Goal: Task Accomplishment & Management: Use online tool/utility

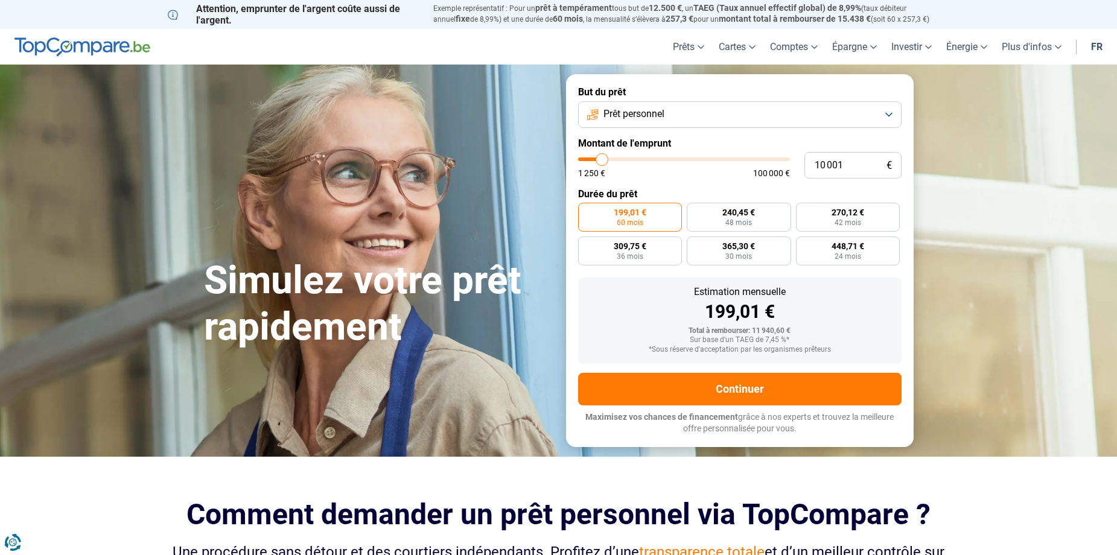
type input "9 500"
type input "9500"
type input "10 250"
type input "10250"
type input "11 250"
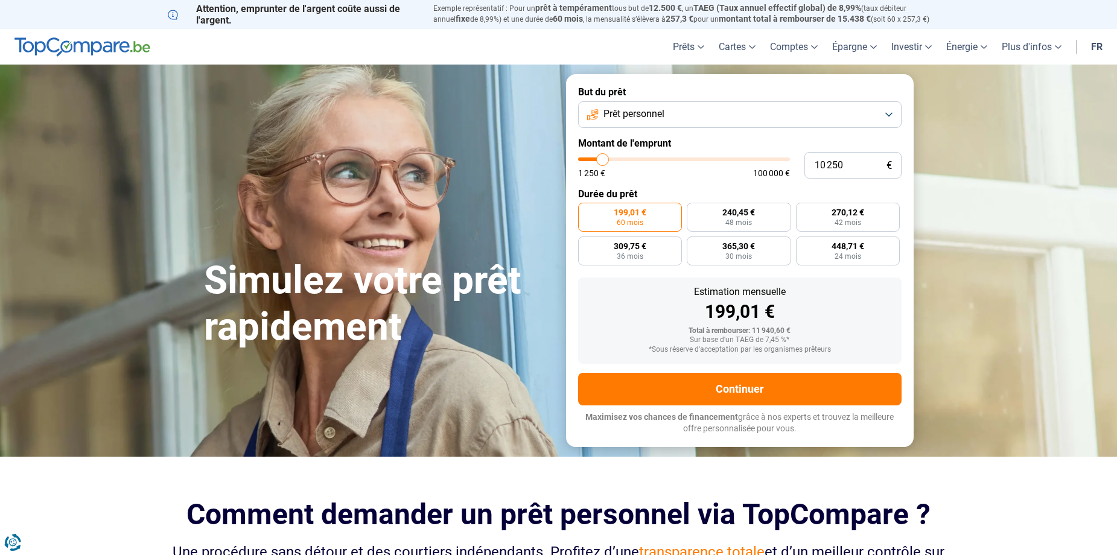
type input "11250"
type input "11 500"
type input "11500"
type input "12 750"
type input "12750"
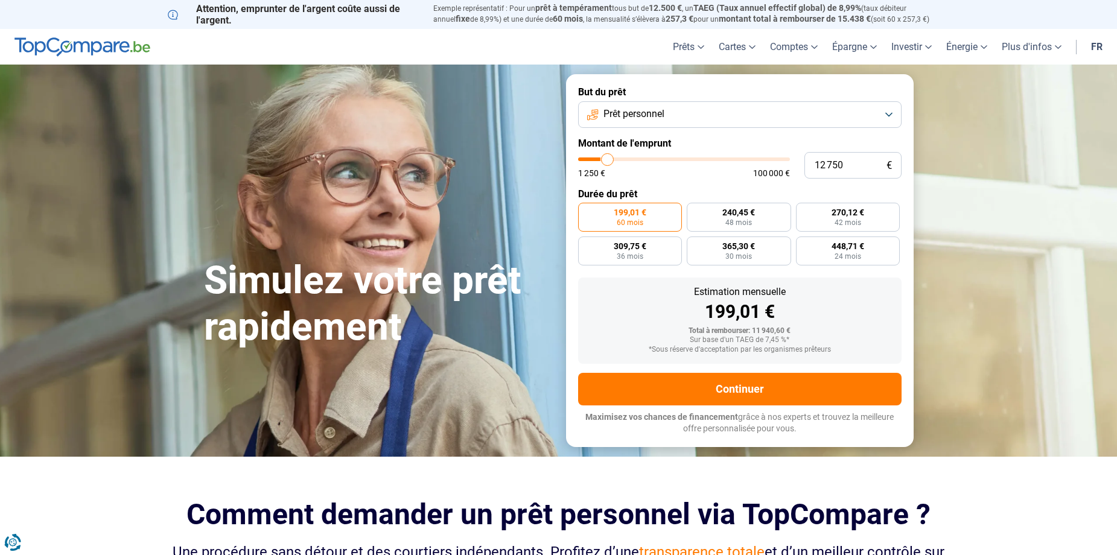
type input "14 750"
type input "14750"
type input "17 250"
type input "17250"
type input "19 250"
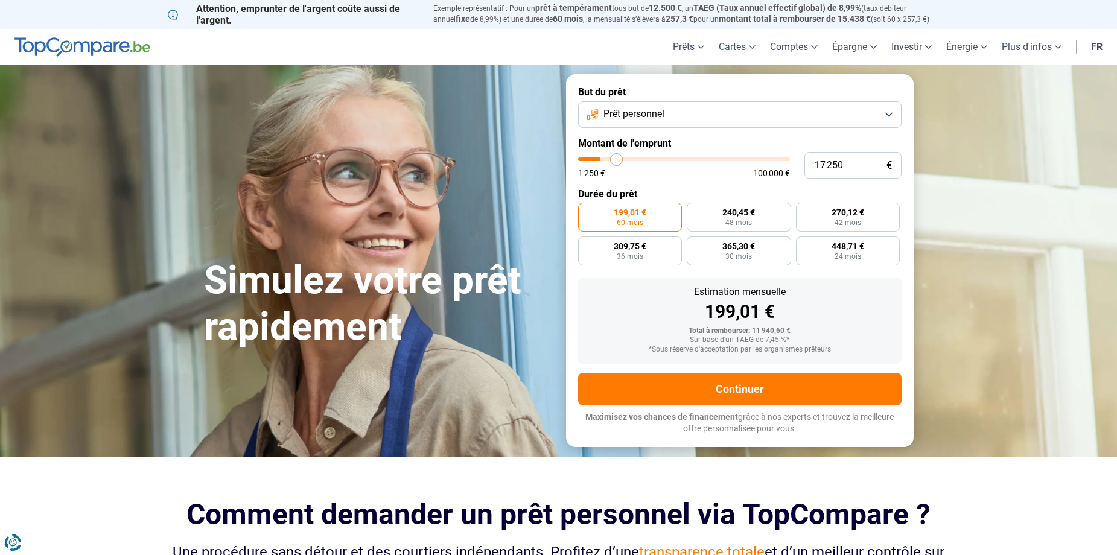
type input "19250"
type input "20 500"
type input "20500"
type input "21 500"
type input "21500"
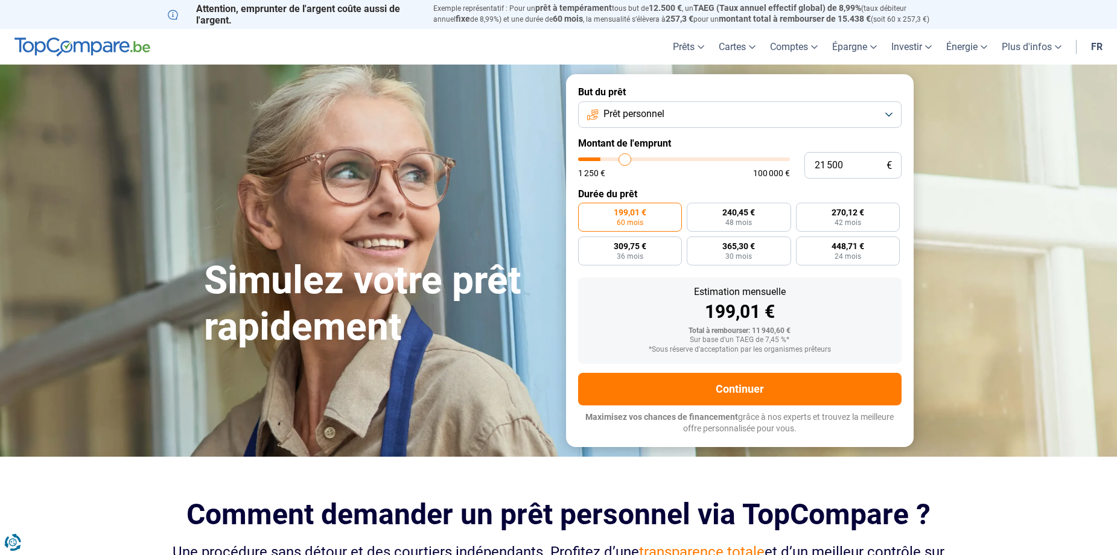
type input "22 000"
type input "22000"
type input "24 500"
type input "24500"
type input "25 750"
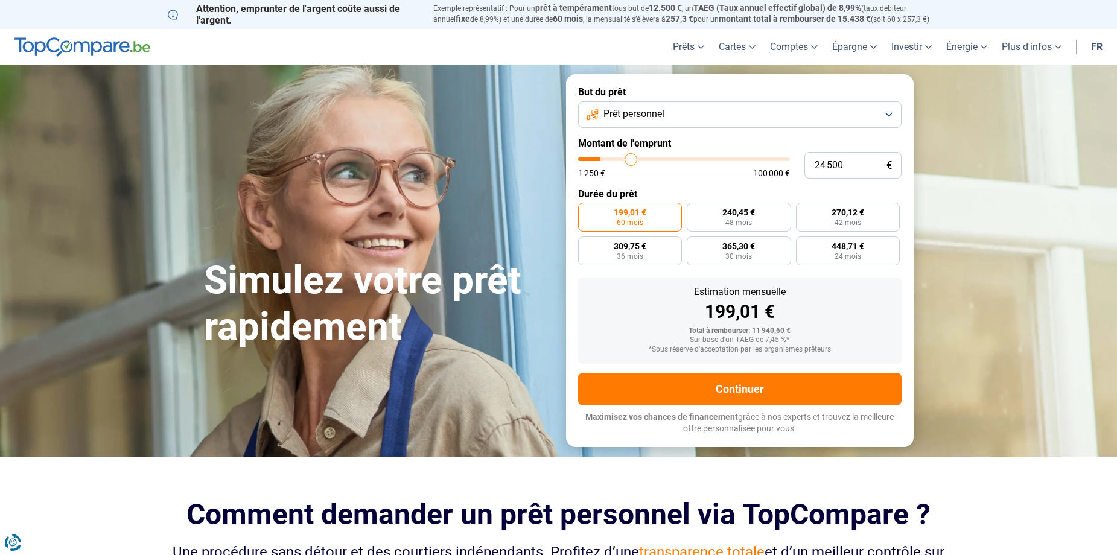
type input "25750"
type input "27 250"
type input "27250"
type input "28 250"
type input "28250"
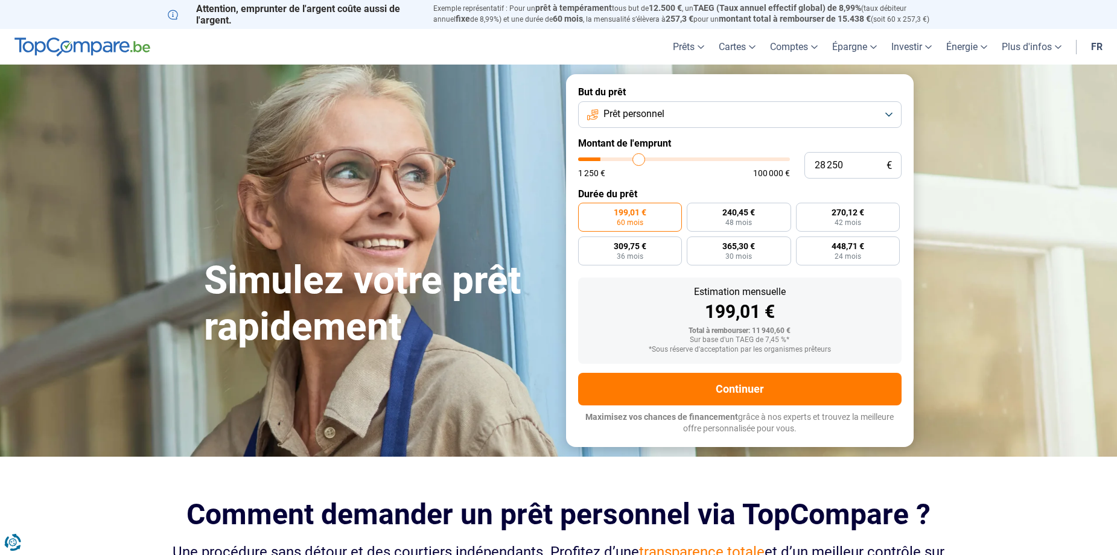
type input "29 750"
type input "29750"
type input "33 250"
type input "33250"
type input "35 250"
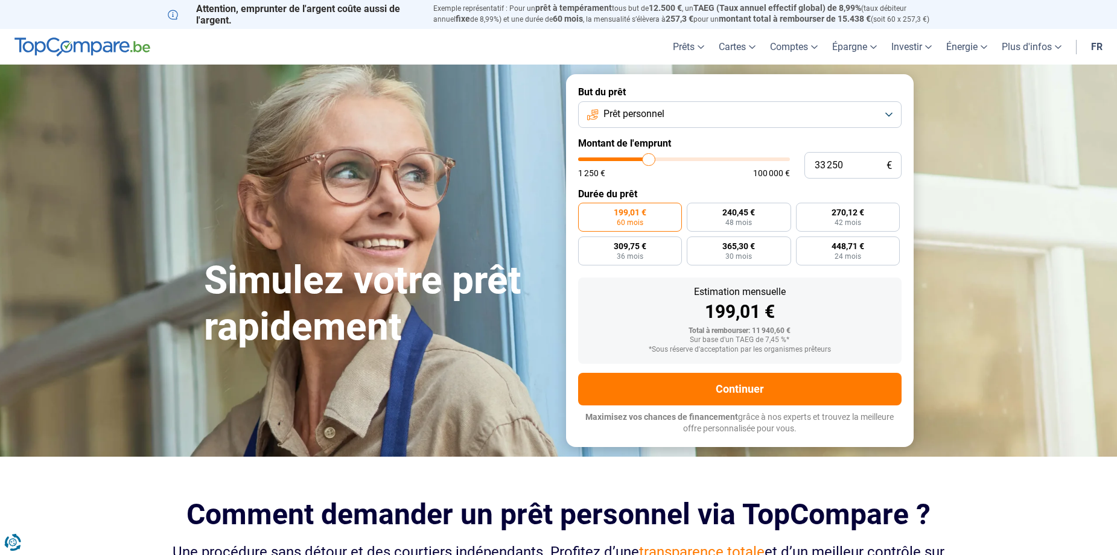
type input "35250"
type input "38 500"
type input "38500"
type input "41 500"
type input "41500"
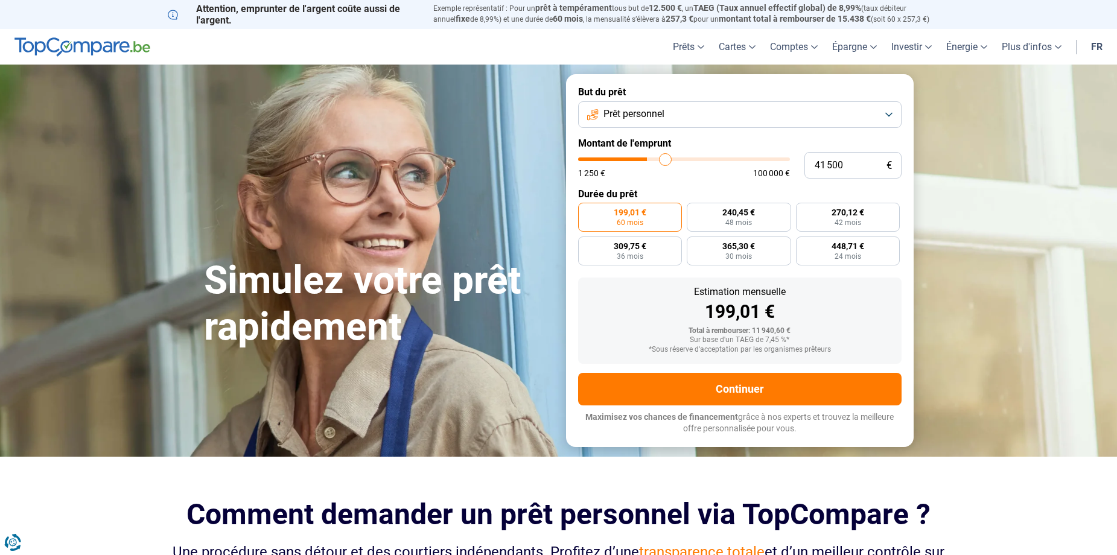
type input "51 000"
type input "51000"
type input "57 500"
type input "57500"
type input "64 750"
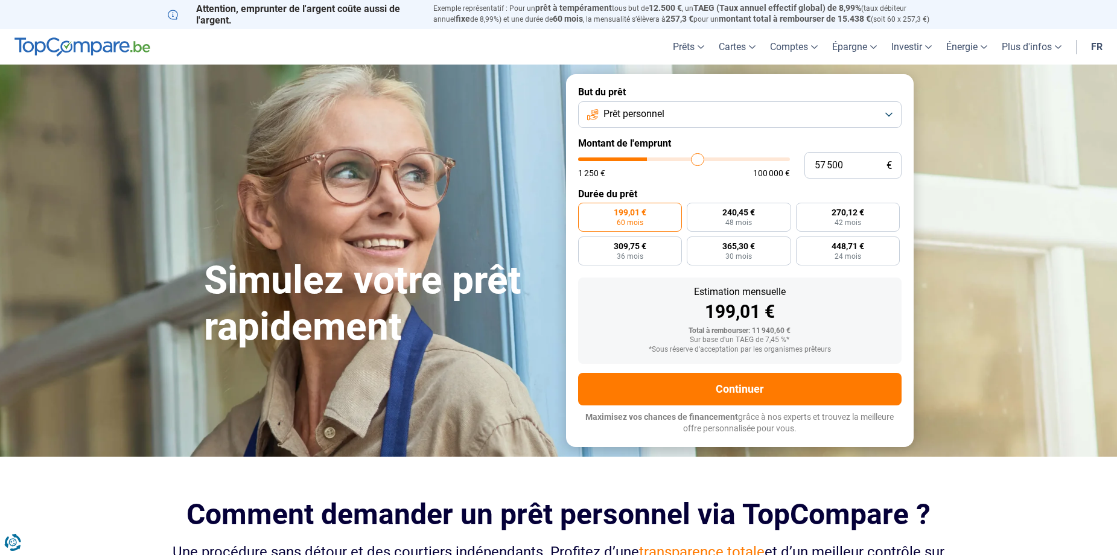
type input "64750"
type input "71 250"
type input "71250"
type input "76 250"
type input "76250"
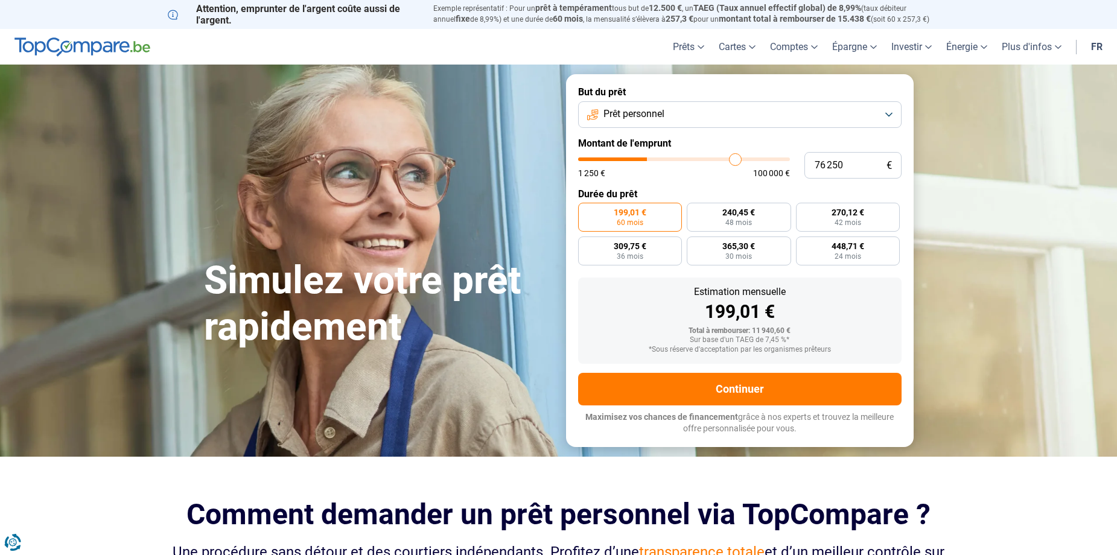
type input "82 250"
type input "82250"
type input "85 250"
type input "85250"
type input "88 250"
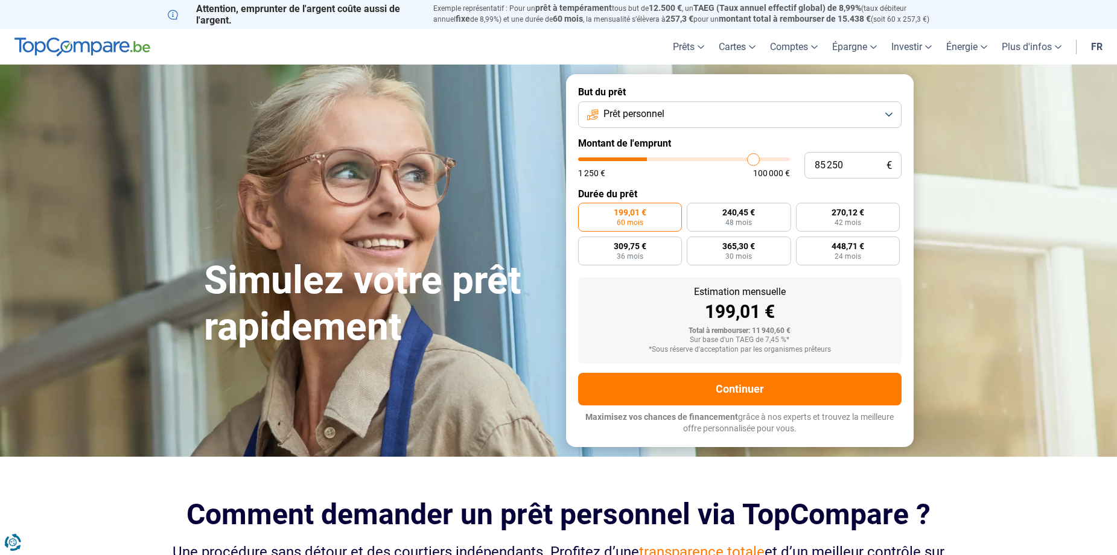
type input "88250"
type input "90 000"
type input "90000"
type input "94 500"
type input "94500"
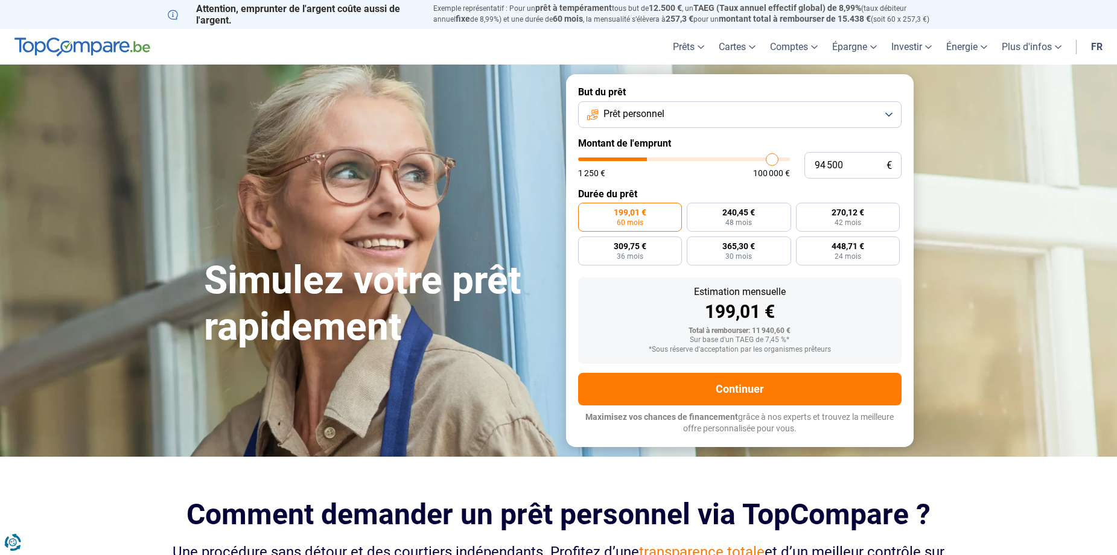
type input "97 750"
type input "97750"
type input "99 500"
type input "99500"
type input "100 000"
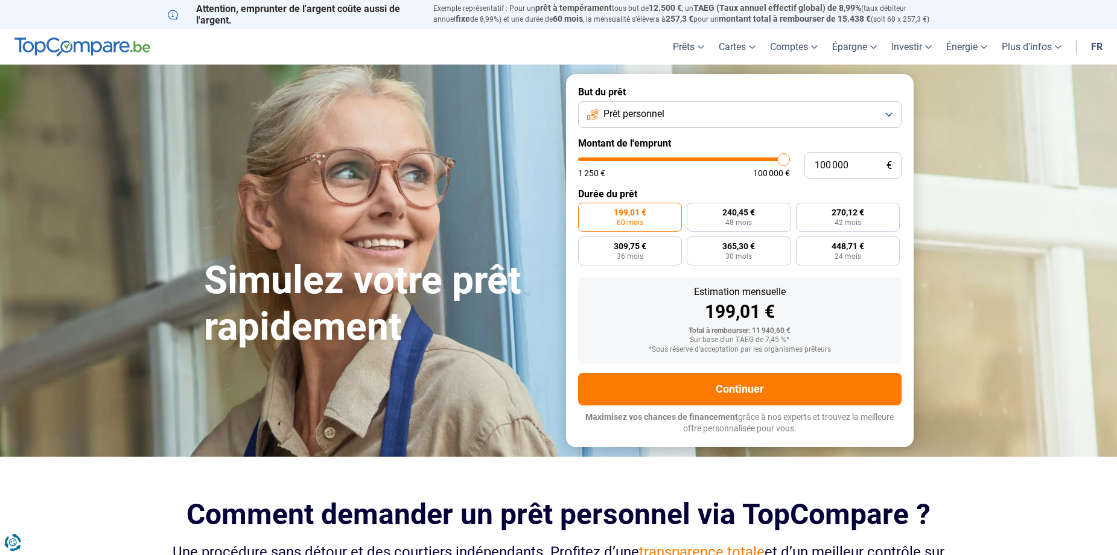
drag, startPoint x: 600, startPoint y: 160, endPoint x: 797, endPoint y: 165, distance: 196.7
type input "100000"
click at [790, 161] on input "range" at bounding box center [684, 159] width 212 height 4
radio input "false"
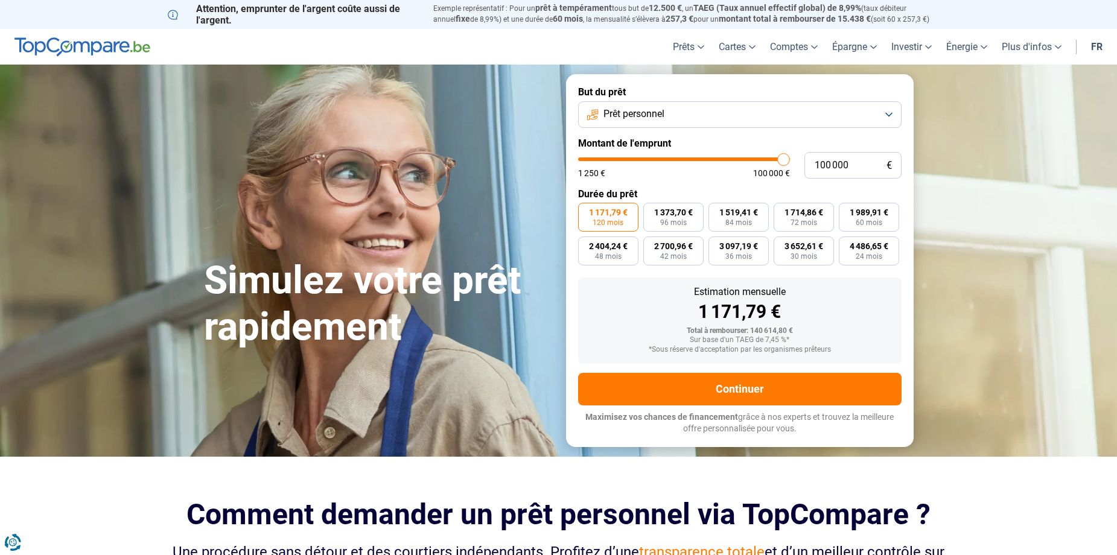
type input "99 500"
type input "99500"
type input "98 500"
type input "98500"
type input "97 500"
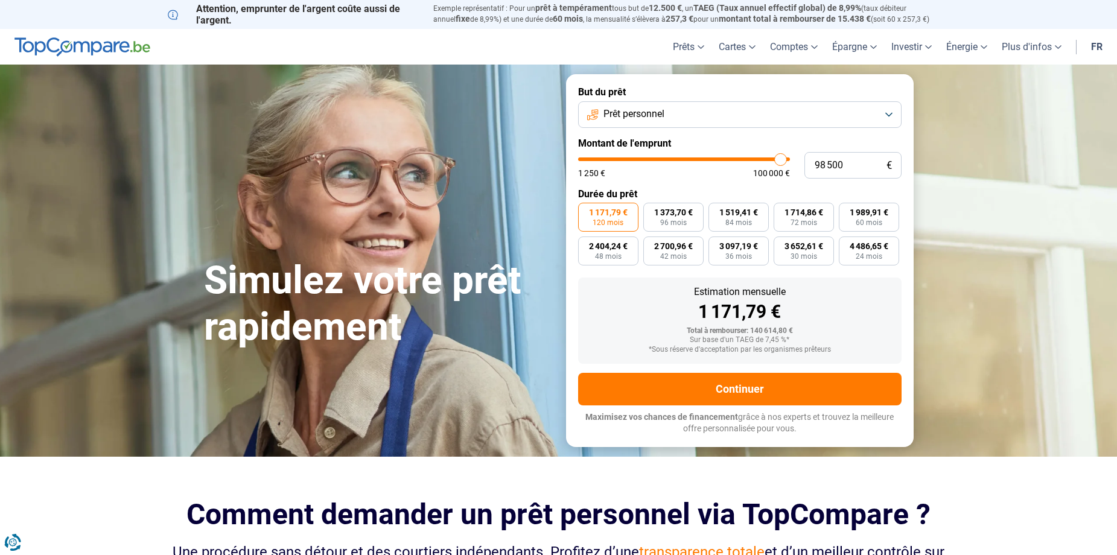
type input "97500"
type input "95 750"
type input "95750"
type input "92 500"
type input "92500"
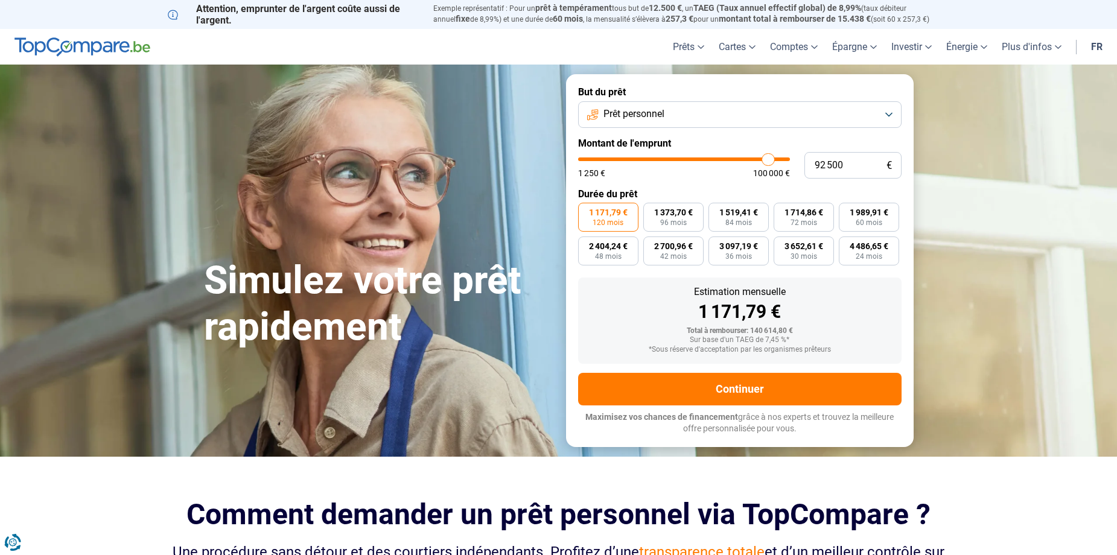
type input "89 750"
type input "89750"
type input "86 750"
type input "86750"
type input "83 750"
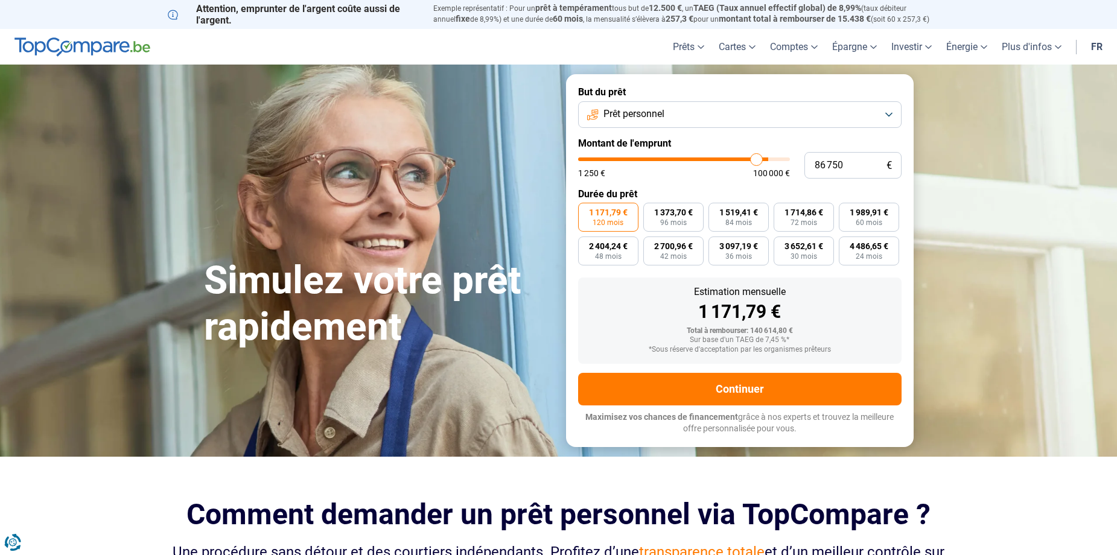
type input "83750"
type input "80 750"
type input "80750"
type input "77 250"
type input "77250"
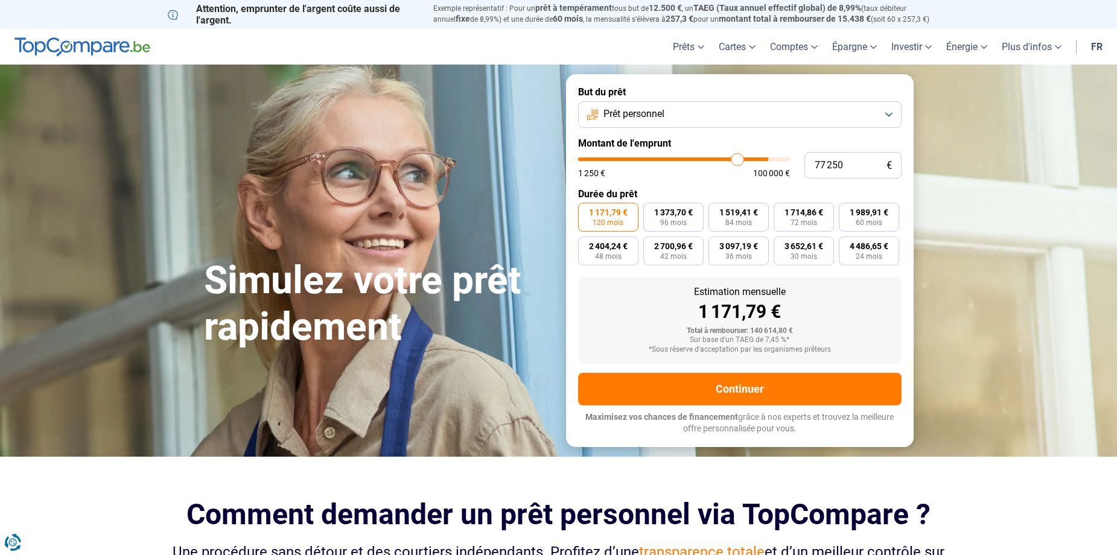
type input "75 500"
type input "75500"
type input "74 750"
type input "74750"
type input "73 500"
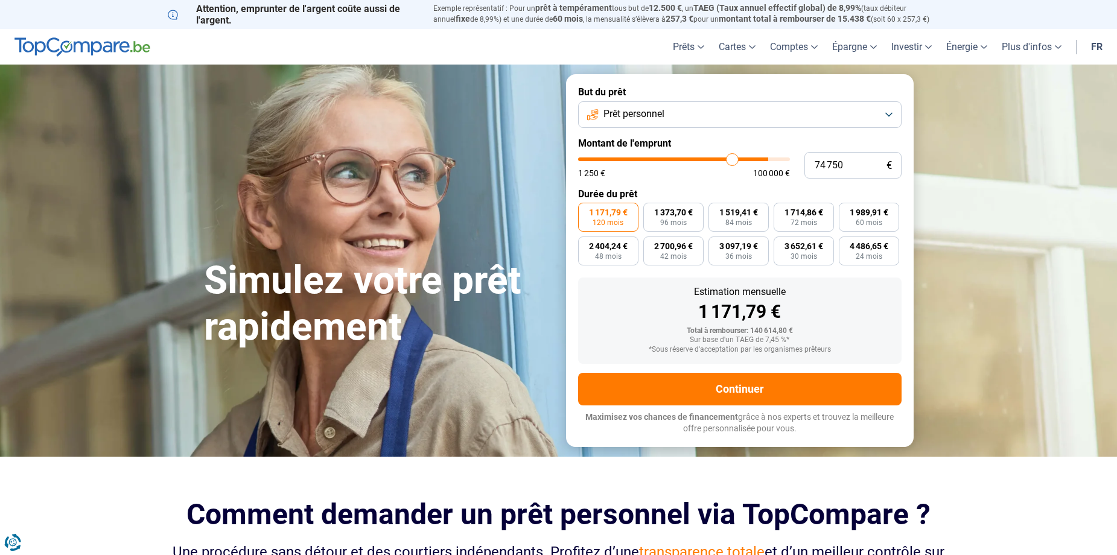
type input "73500"
type input "72 750"
type input "72750"
type input "72 500"
type input "72500"
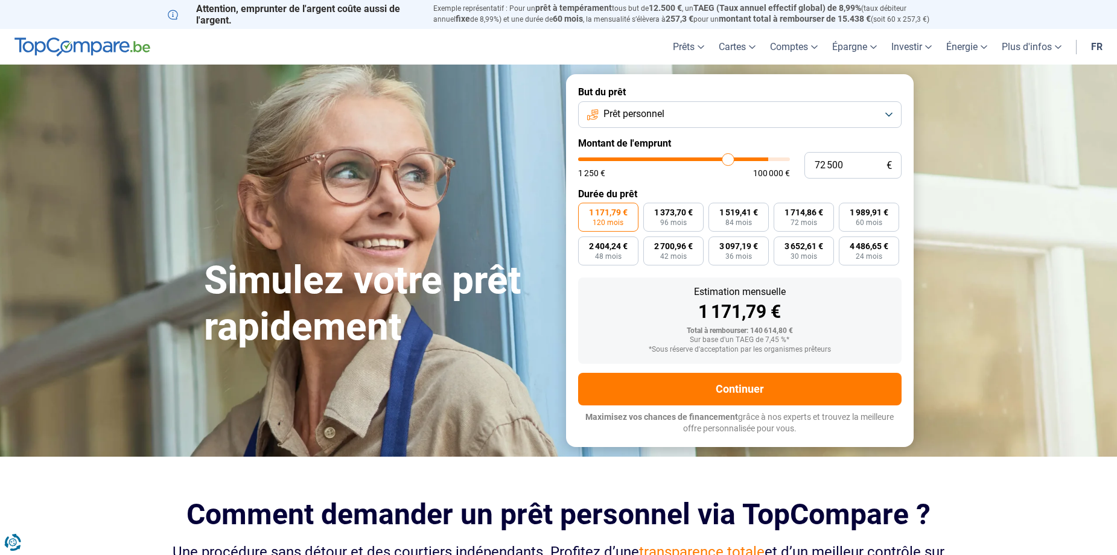
type input "72 250"
type input "72250"
type input "71 750"
type input "71750"
type input "71 000"
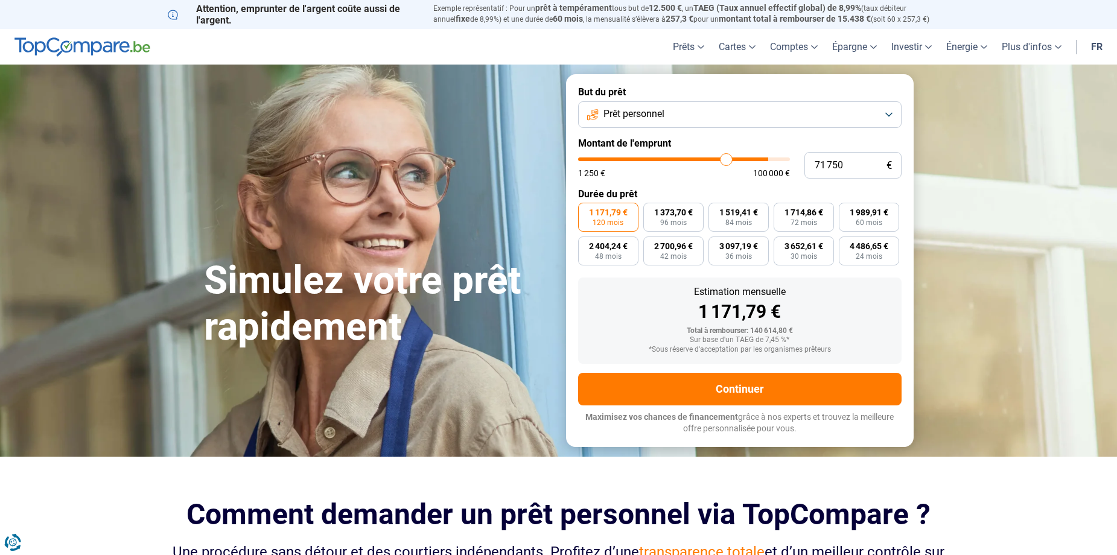
type input "71000"
type input "70 750"
type input "70750"
type input "69 750"
type input "69750"
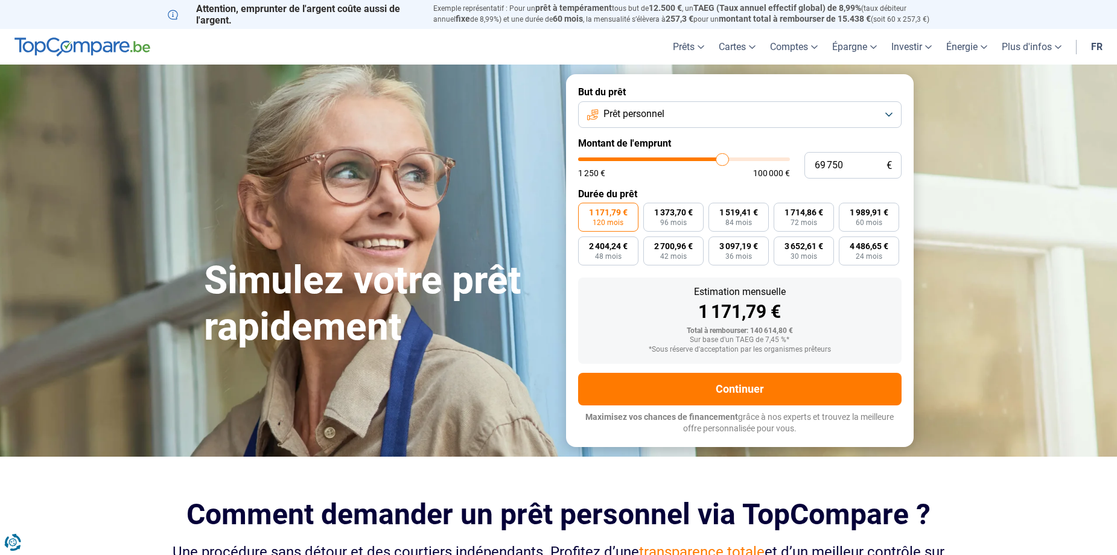
type input "69 250"
type input "69250"
type input "68 750"
type input "68750"
type input "68 000"
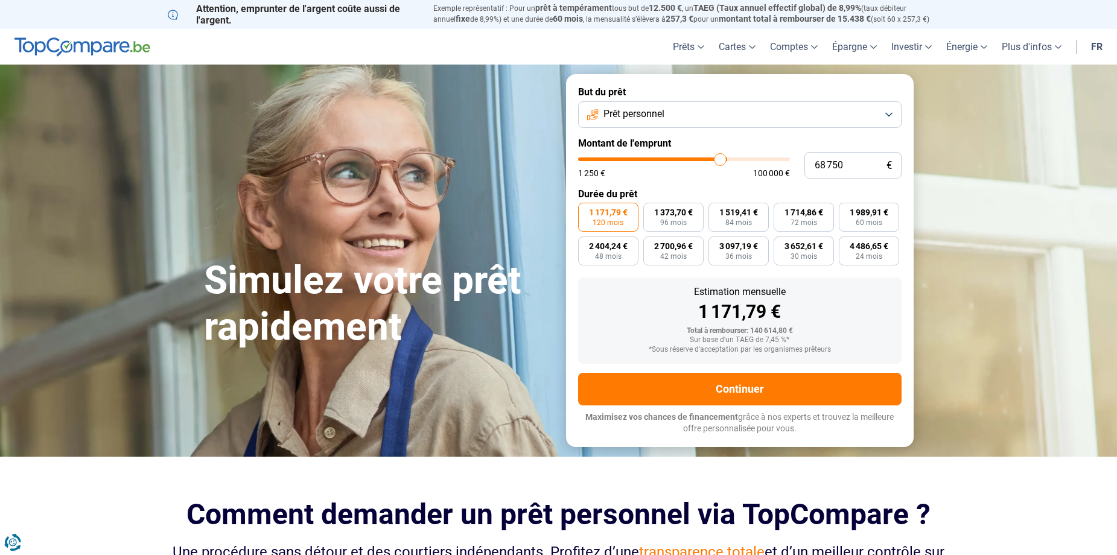
type input "68000"
type input "67 500"
type input "67500"
type input "67 250"
type input "67250"
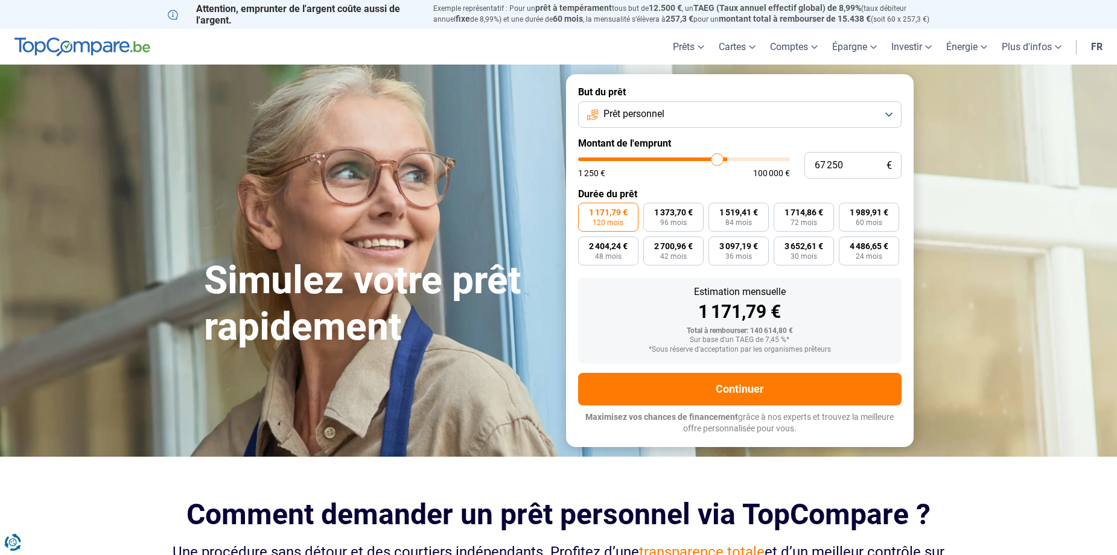
type input "66 750"
type input "66750"
type input "65 750"
type input "65750"
type input "64 500"
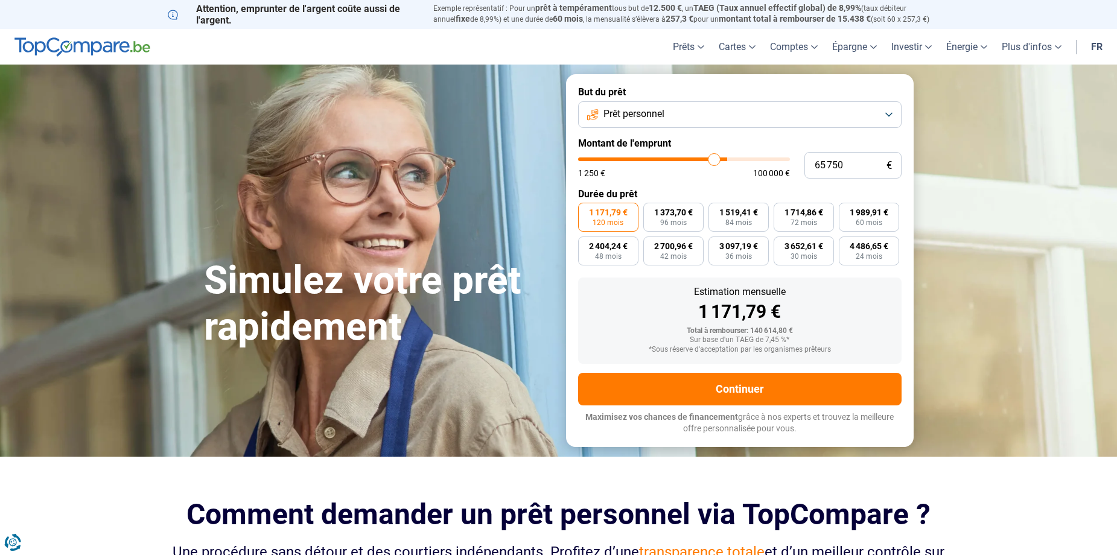
type input "64500"
type input "63 250"
type input "63250"
type input "62 500"
type input "62500"
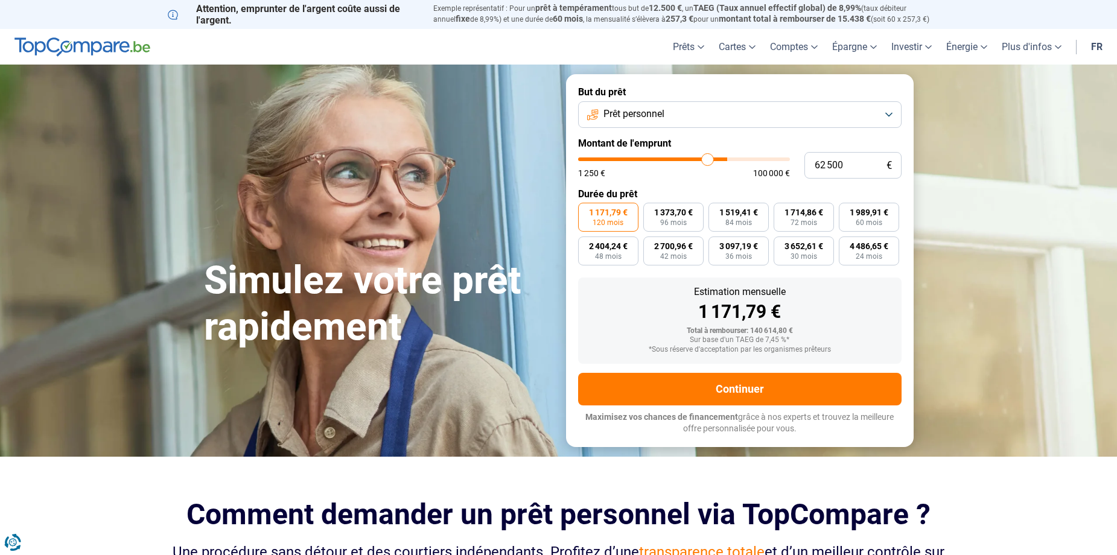
type input "61 750"
type input "61750"
type input "60 750"
type input "60750"
type input "59 250"
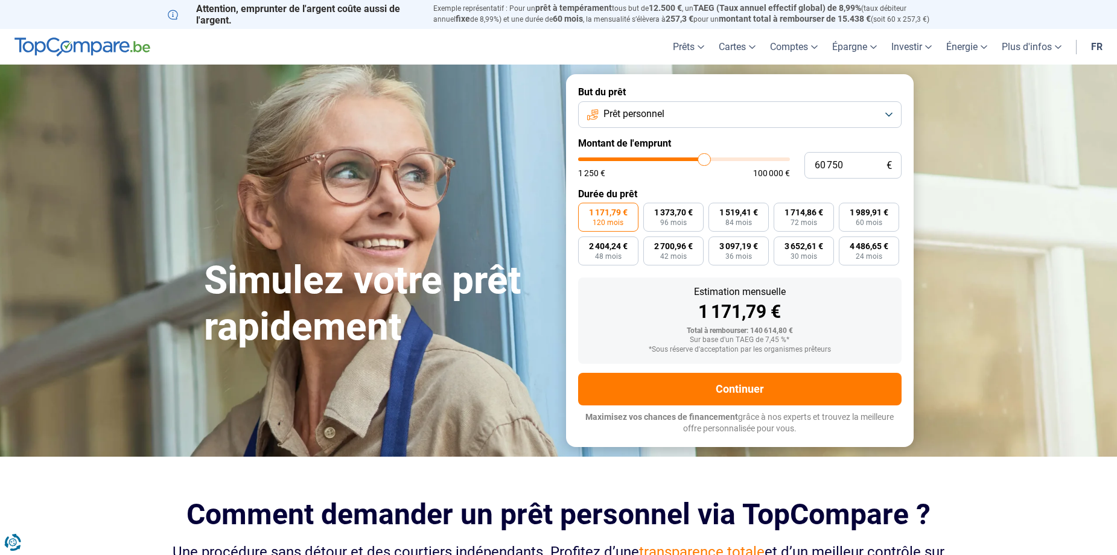
type input "59250"
type input "59 000"
type input "59000"
type input "58 750"
type input "58750"
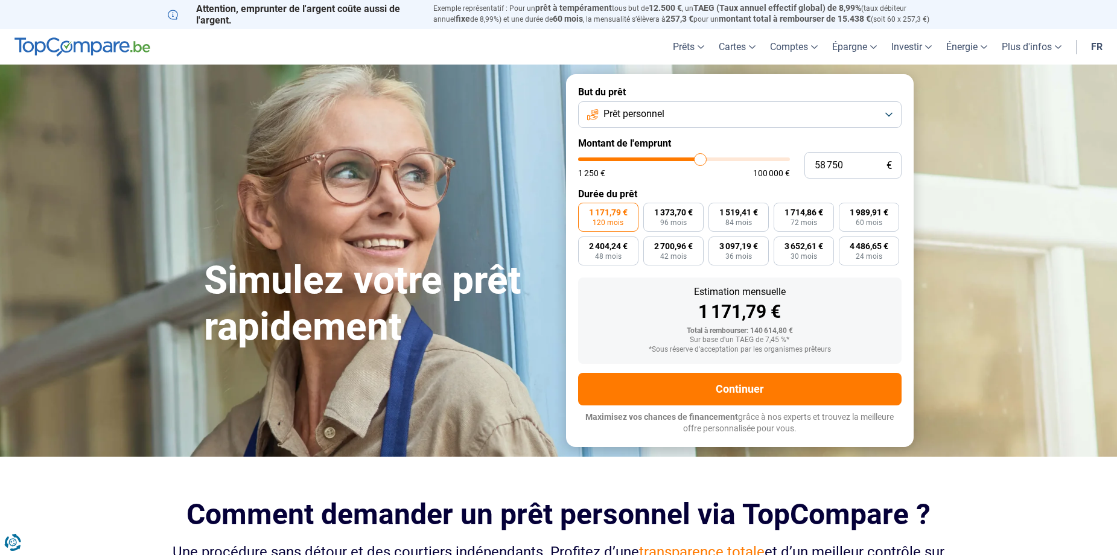
type input "58 500"
type input "58500"
type input "57 000"
type input "57000"
type input "55 000"
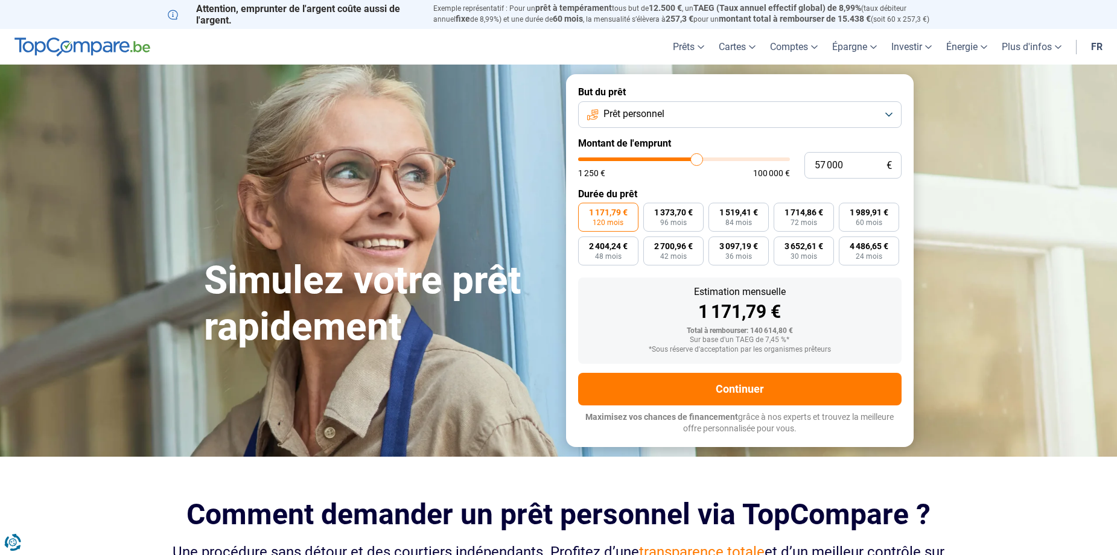
type input "55000"
type input "51 250"
type input "51250"
type input "48 750"
type input "48750"
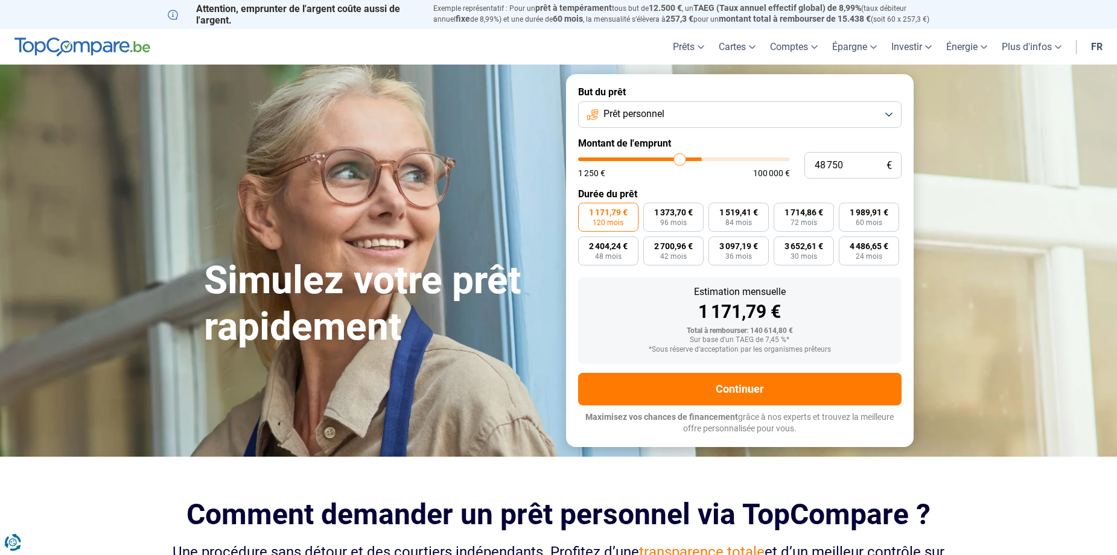
type input "47 500"
type input "47500"
type input "46 500"
type input "46500"
type input "45 750"
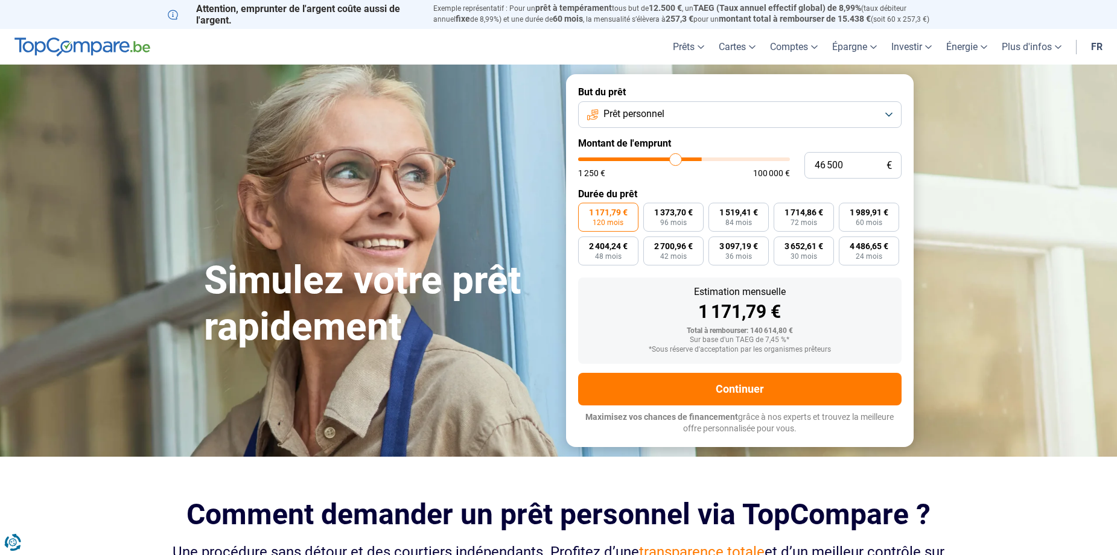
type input "45750"
type input "46 000"
type input "46000"
type input "46 500"
type input "46500"
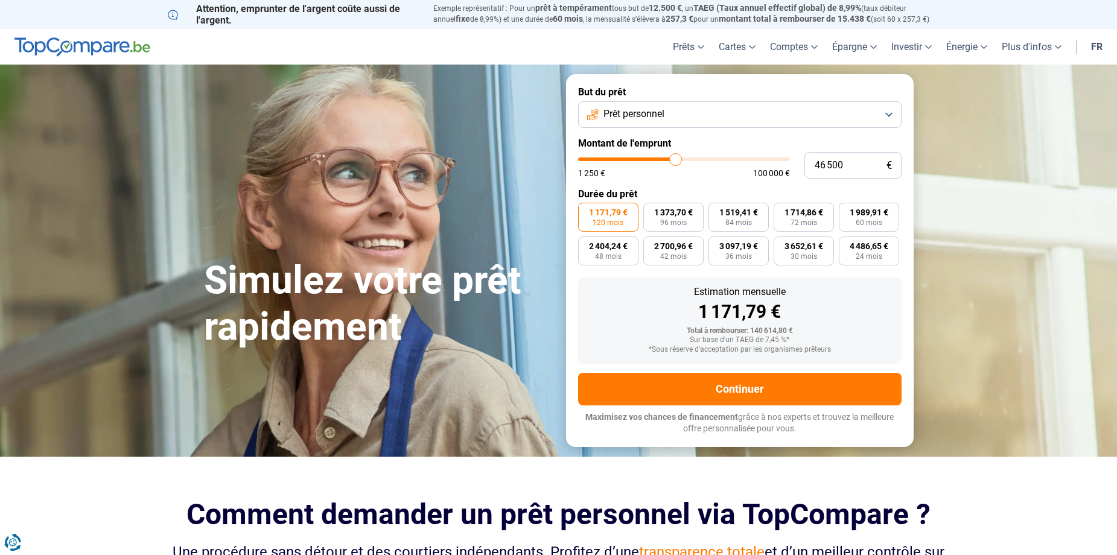
type input "47 000"
type input "47000"
type input "47 250"
type input "47250"
type input "47 500"
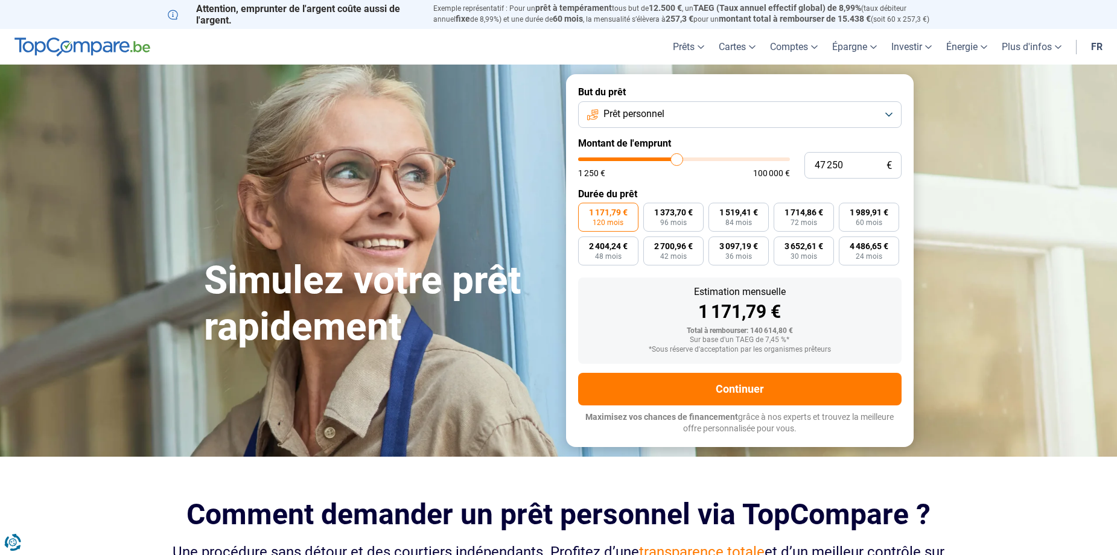
type input "47500"
type input "47 250"
type input "47250"
type input "46 000"
type input "46000"
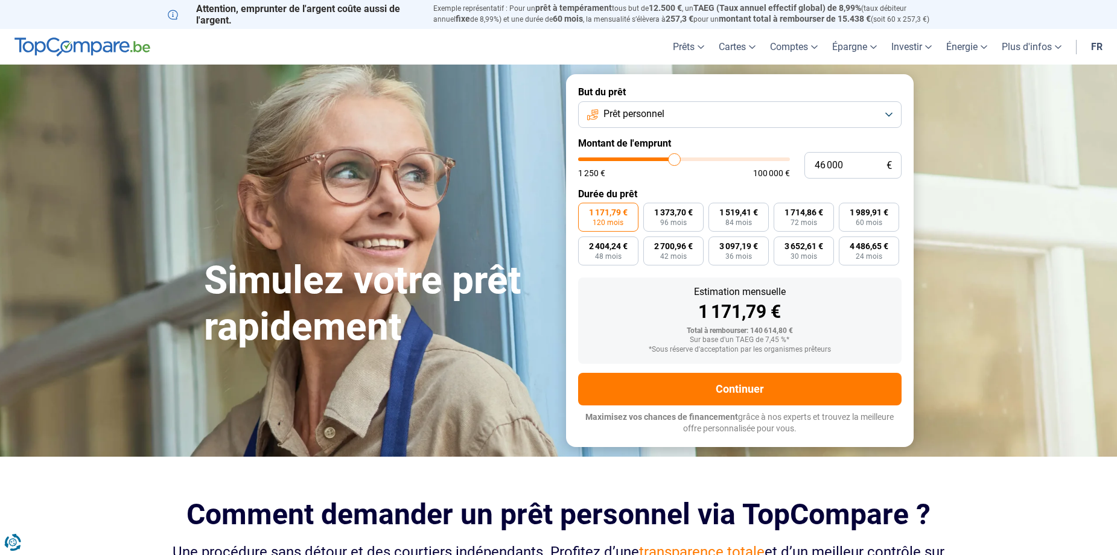
type input "45 250"
type input "45250"
type input "44 500"
type input "44500"
type input "44 250"
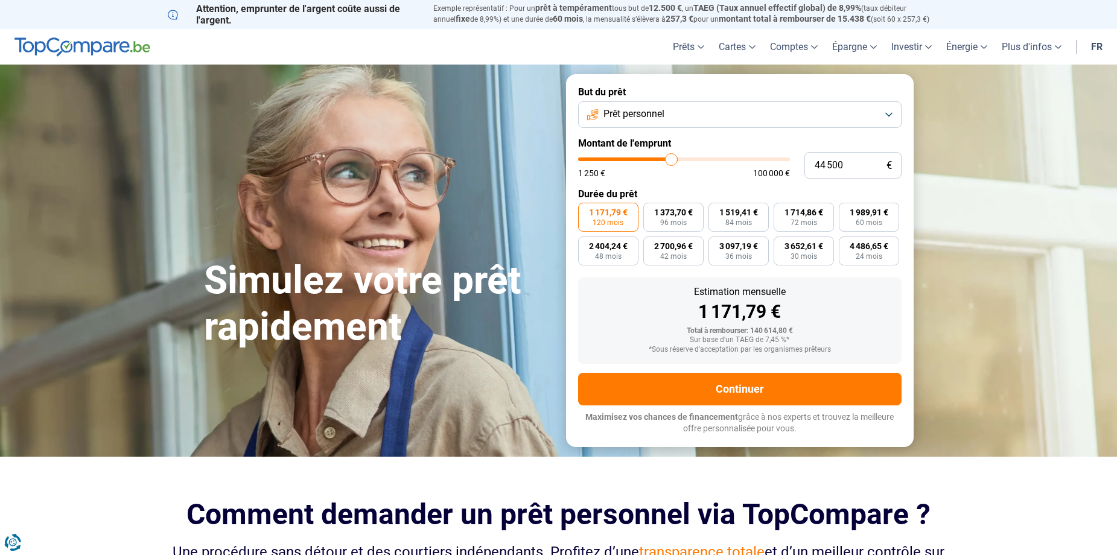
type input "44250"
type input "44 000"
type input "44000"
type input "43 750"
type input "43750"
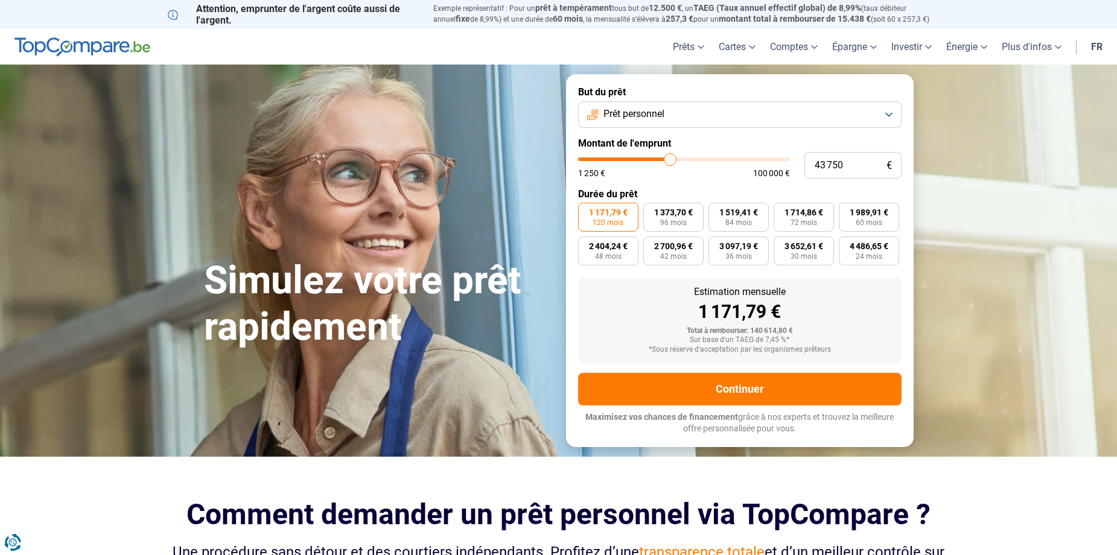
type input "44 000"
type input "44000"
type input "44 500"
type input "44500"
type input "45 000"
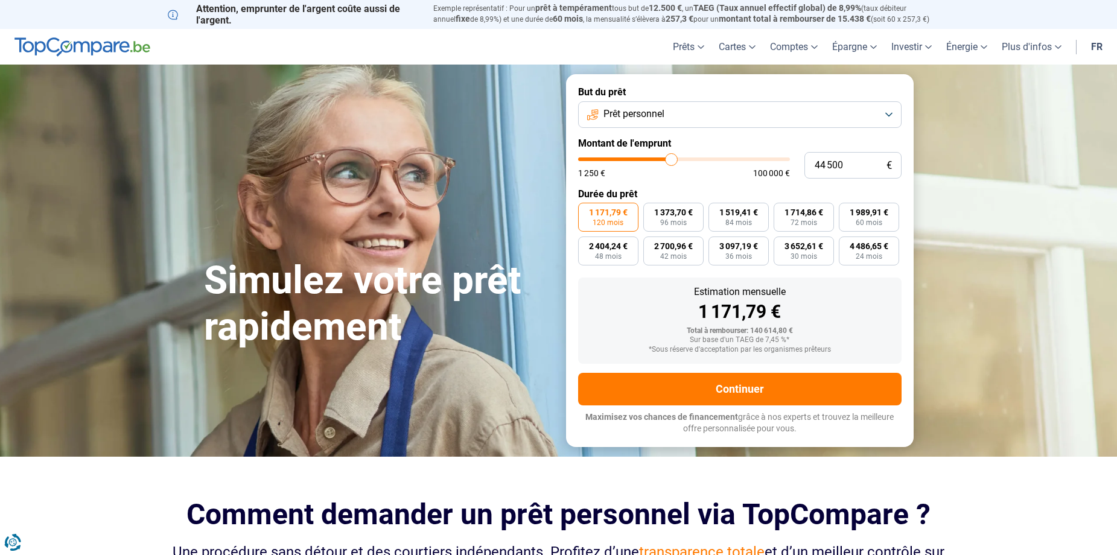
type input "45000"
type input "45 250"
type input "45250"
type input "45 500"
type input "45500"
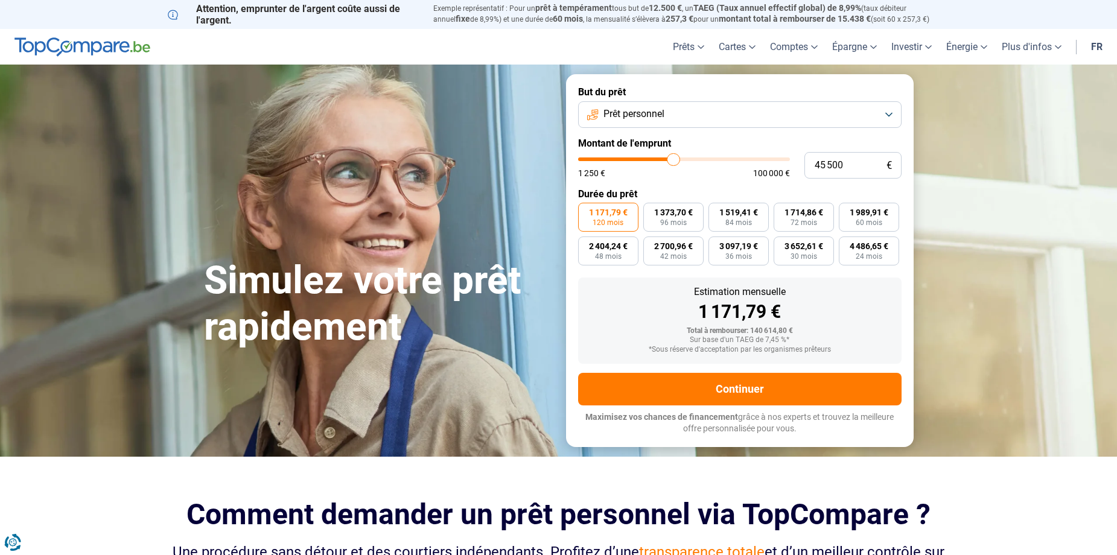
type input "46 000"
type input "46000"
type input "46 500"
type input "46500"
type input "46 750"
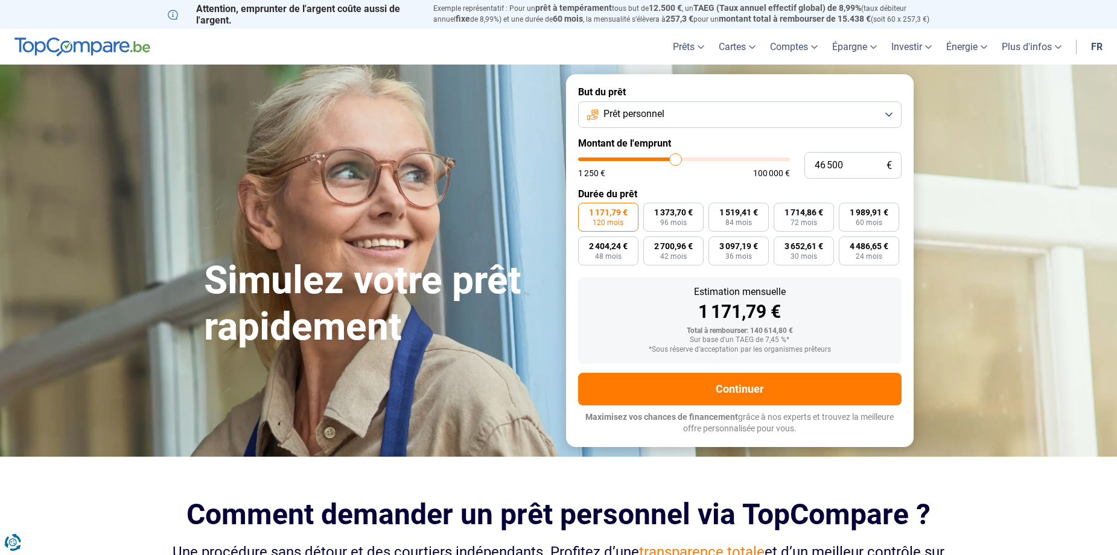
type input "46750"
type input "47 000"
type input "47000"
type input "47 250"
type input "47250"
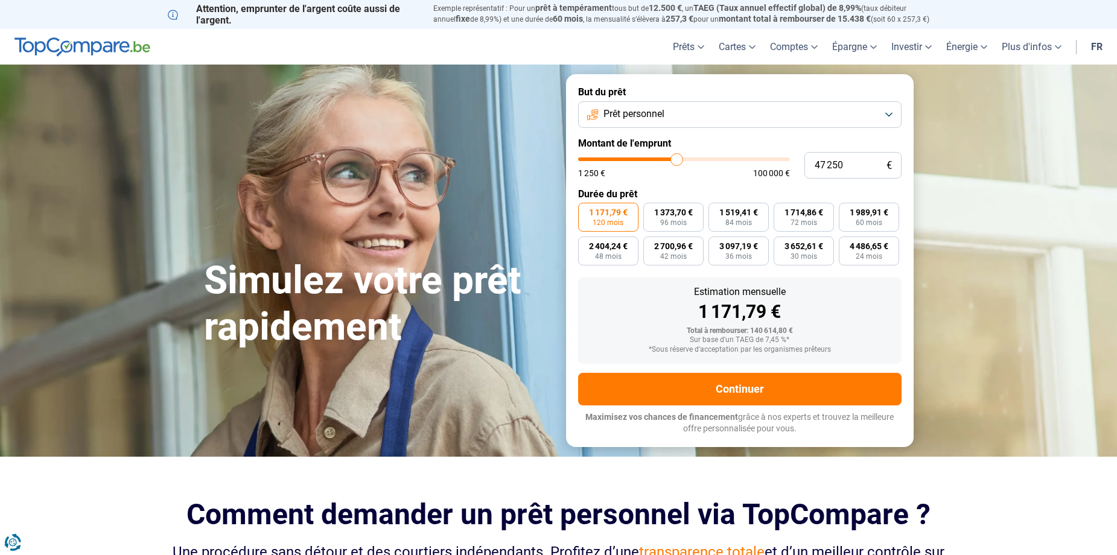
type input "48 250"
type input "48250"
type input "48 500"
drag, startPoint x: 783, startPoint y: 163, endPoint x: 683, endPoint y: 154, distance: 100.5
click at [683, 157] on input "range" at bounding box center [684, 159] width 212 height 4
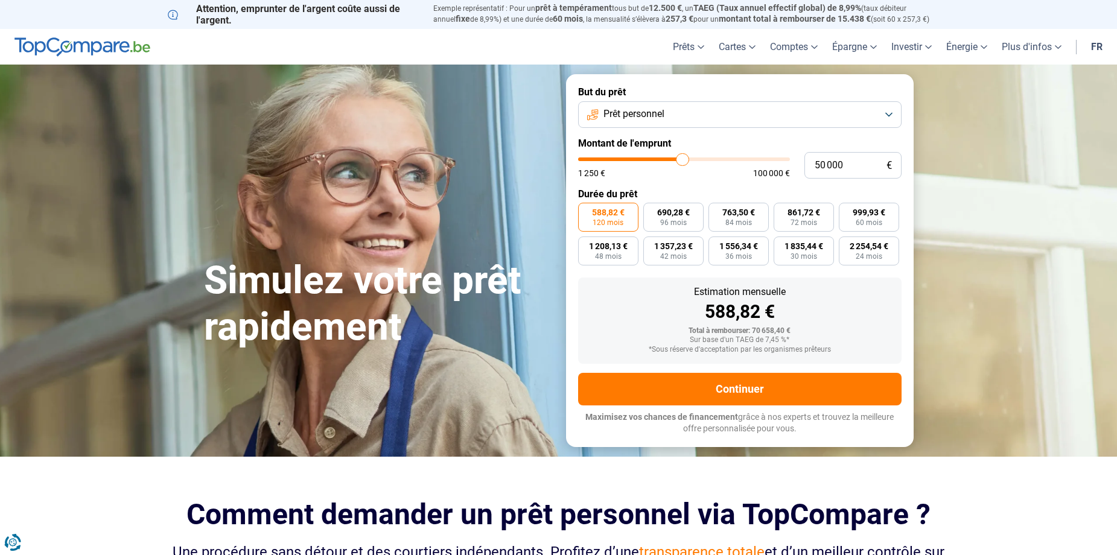
click at [682, 160] on input "range" at bounding box center [684, 159] width 212 height 4
